Goal: Transaction & Acquisition: Purchase product/service

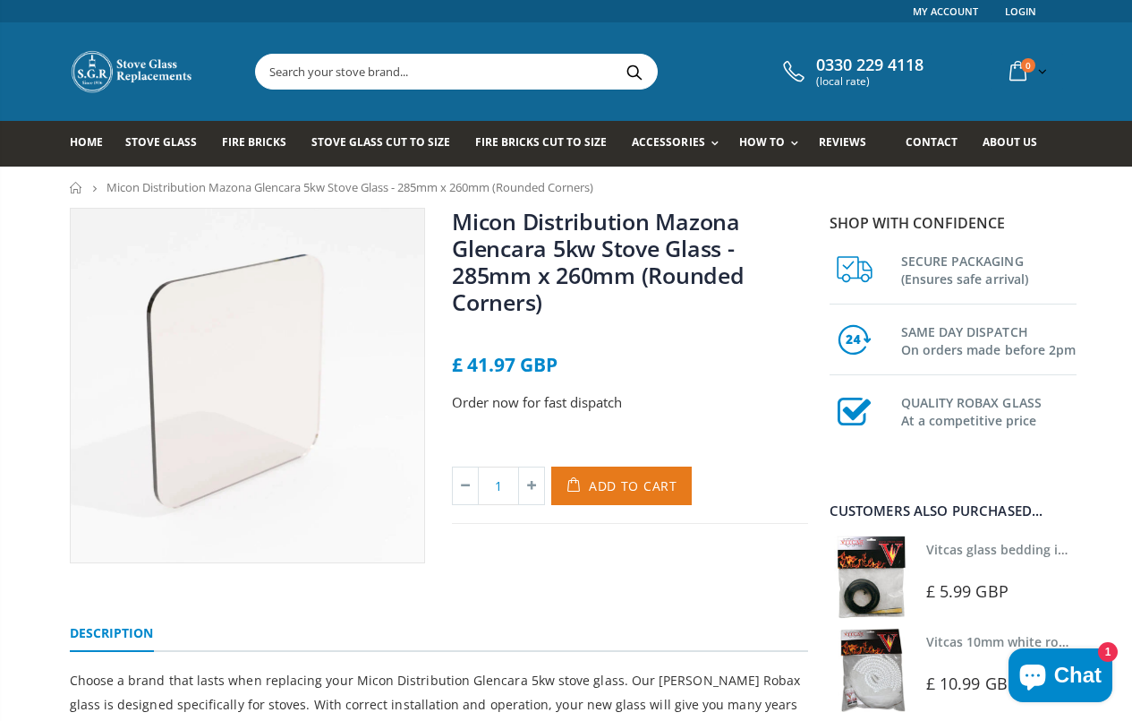
click at [607, 477] on span "Add to Cart" at bounding box center [633, 485] width 89 height 17
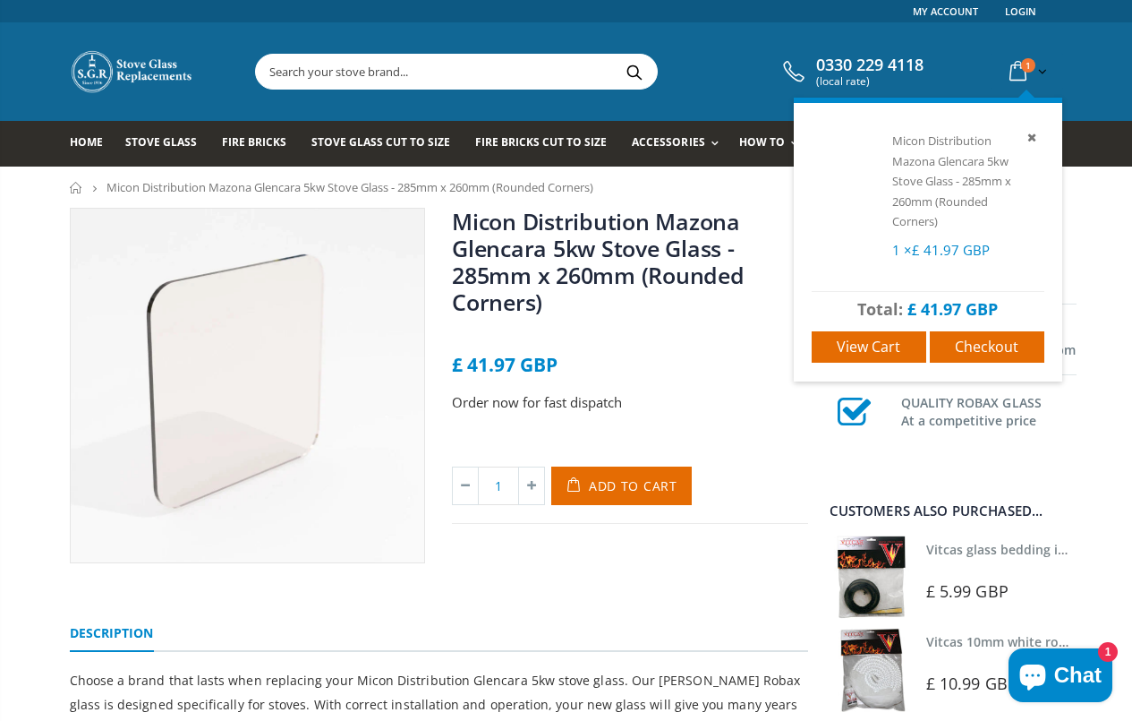
click at [1034, 71] on icon at bounding box center [1018, 72] width 31 height 32
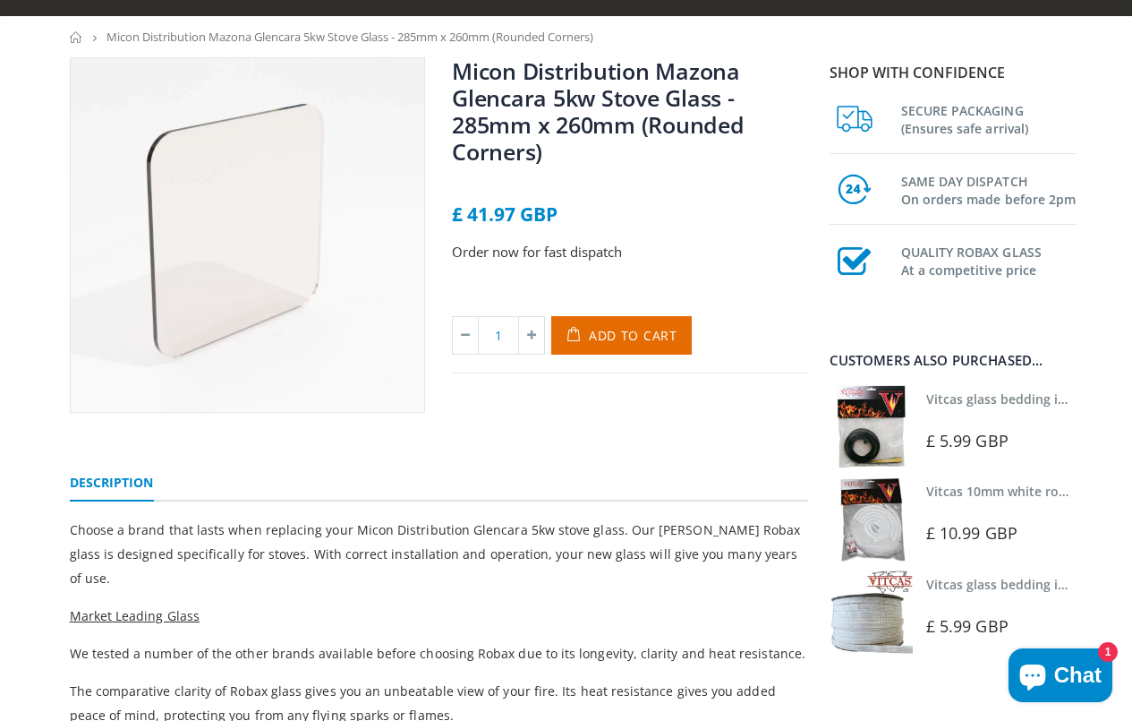
scroll to position [179, 0]
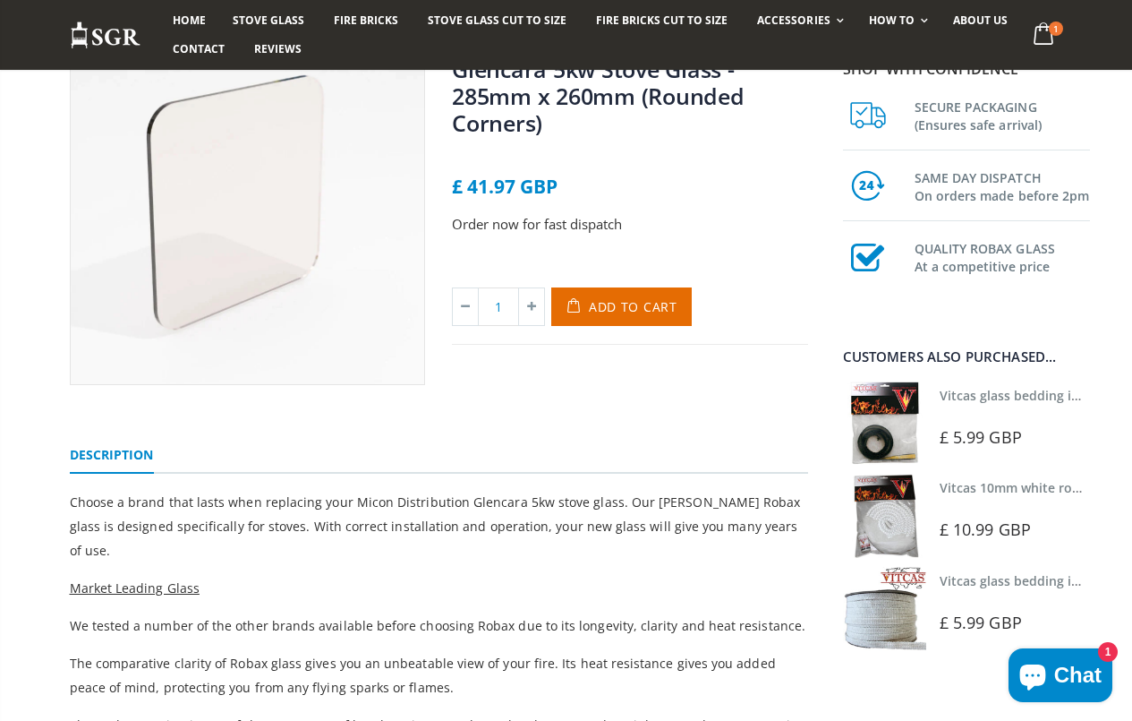
click at [903, 414] on img at bounding box center [884, 422] width 83 height 83
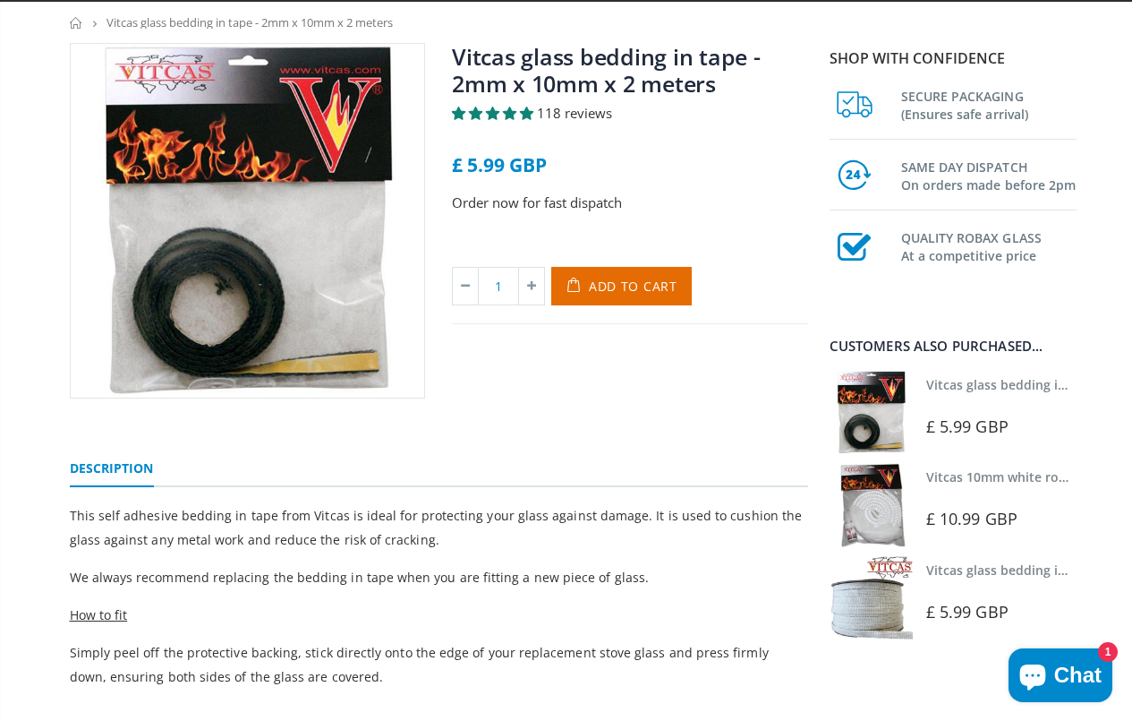
scroll to position [179, 0]
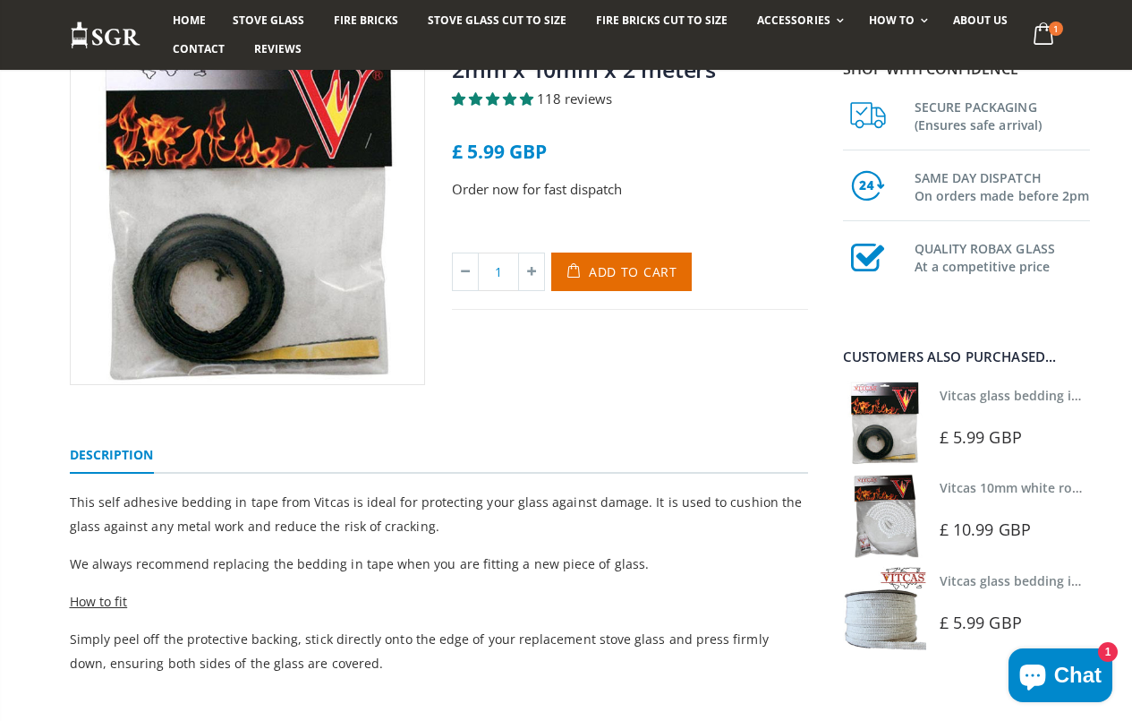
click at [990, 396] on link "Vitcas glass bedding in tape - 2mm x 10mm x 2 meters" at bounding box center [1107, 395] width 334 height 17
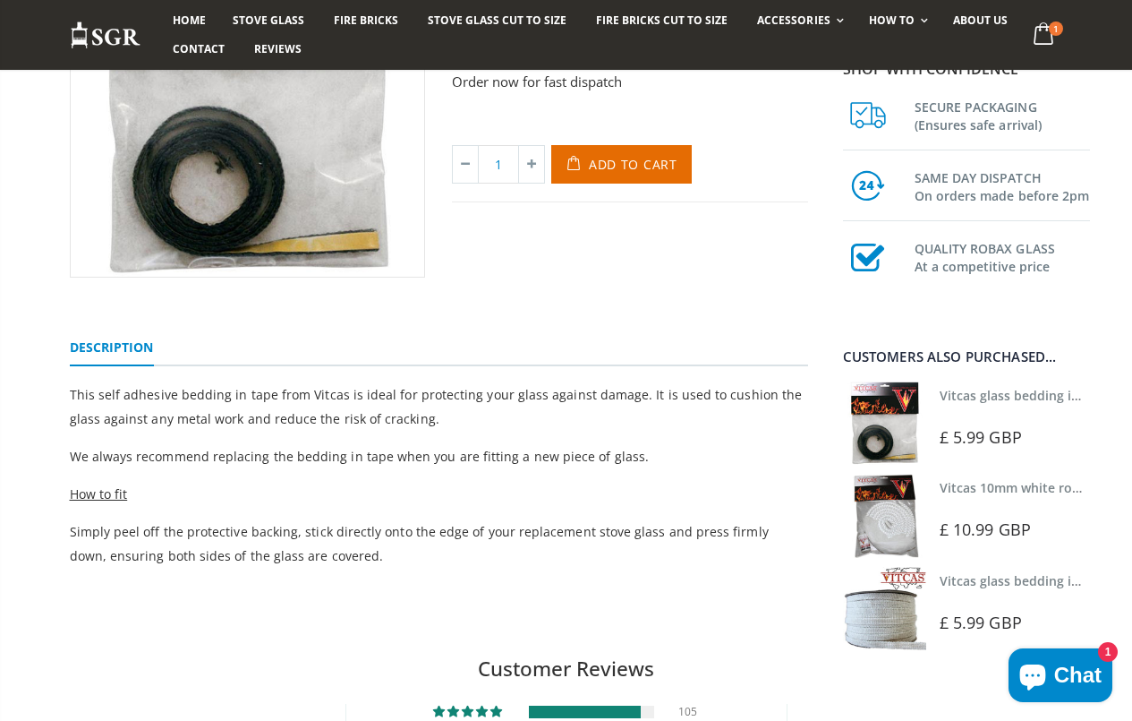
scroll to position [269, 0]
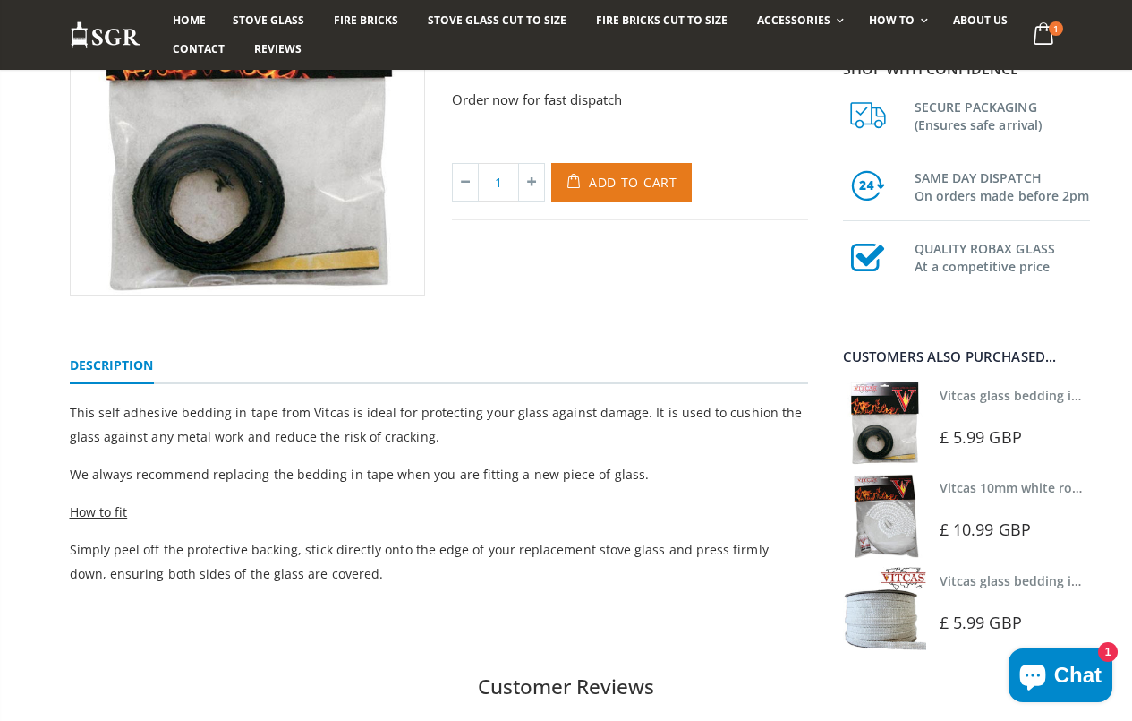
click at [622, 195] on button "Add to Cart" at bounding box center [621, 182] width 141 height 38
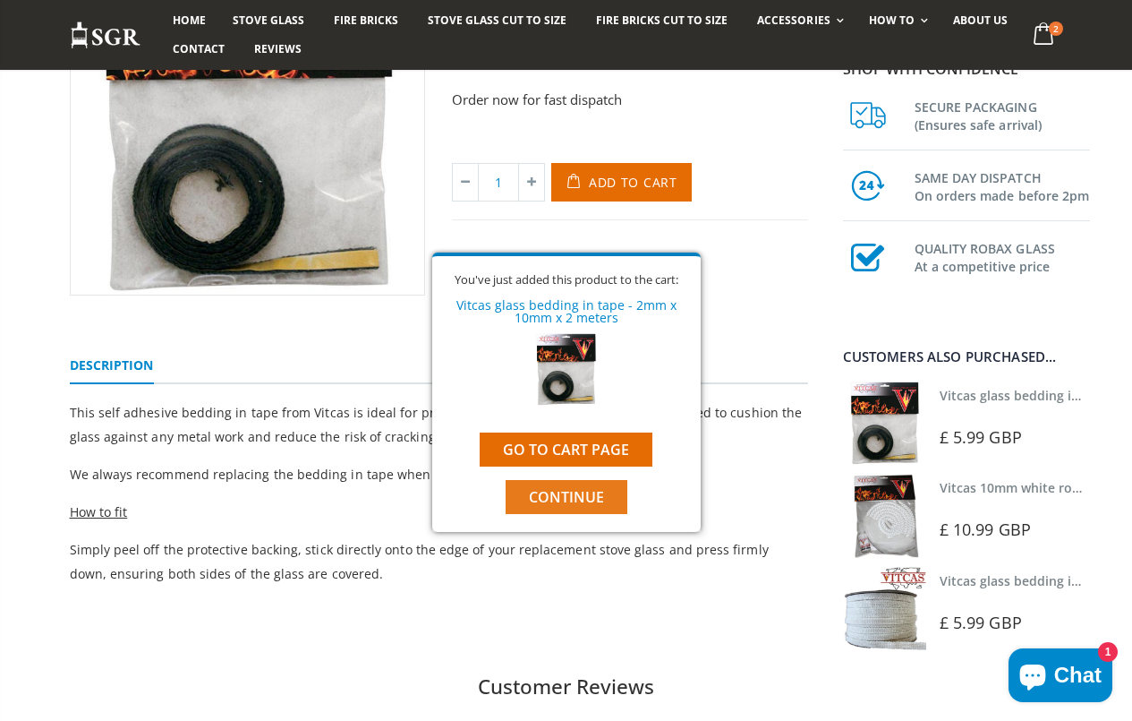
click at [578, 498] on span "Continue" at bounding box center [566, 497] width 75 height 20
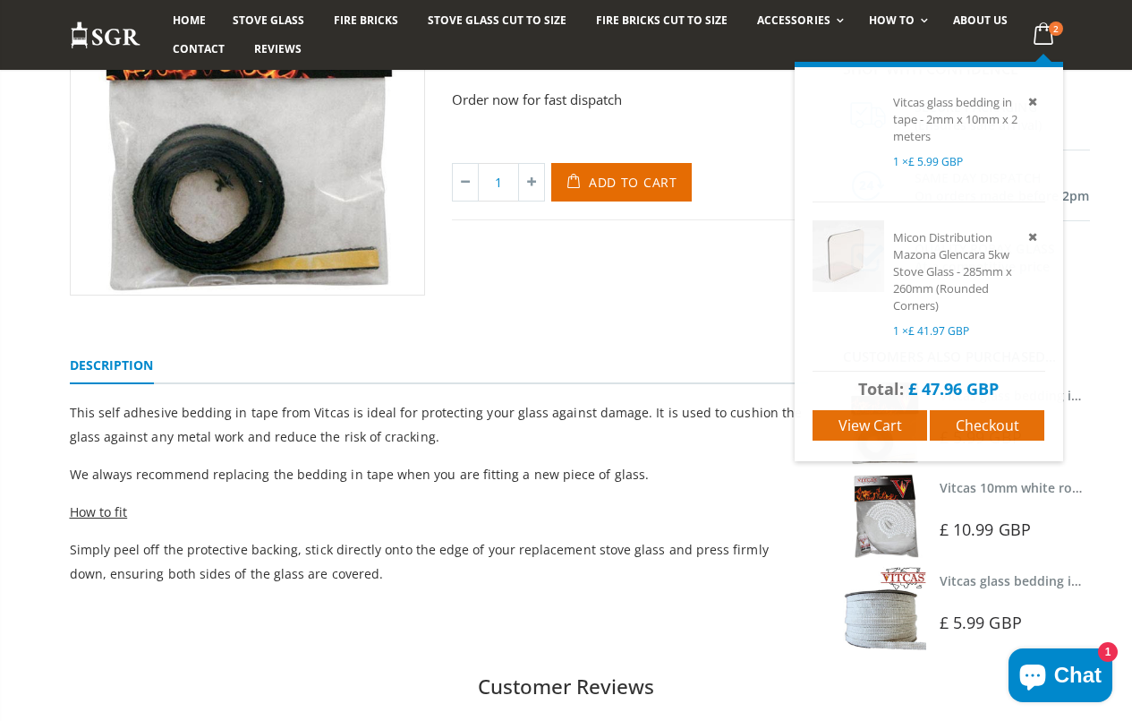
click at [1061, 42] on icon at bounding box center [1043, 34] width 35 height 32
click at [1015, 423] on span "Checkout" at bounding box center [988, 425] width 64 height 20
